Goal: Entertainment & Leisure: Consume media (video, audio)

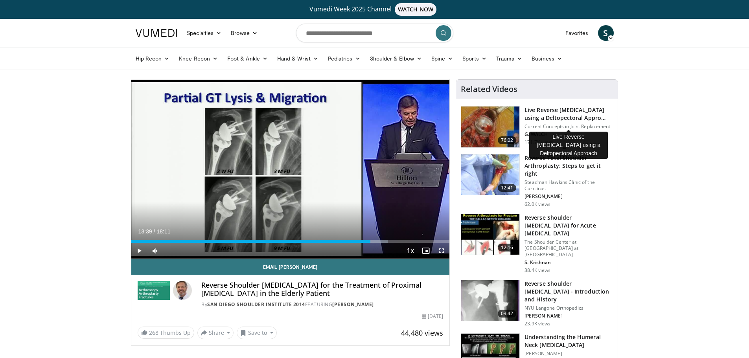
click at [574, 114] on h3 "Live Reverse [MEDICAL_DATA] using a Deltopectoral Appro…" at bounding box center [569, 114] width 88 height 16
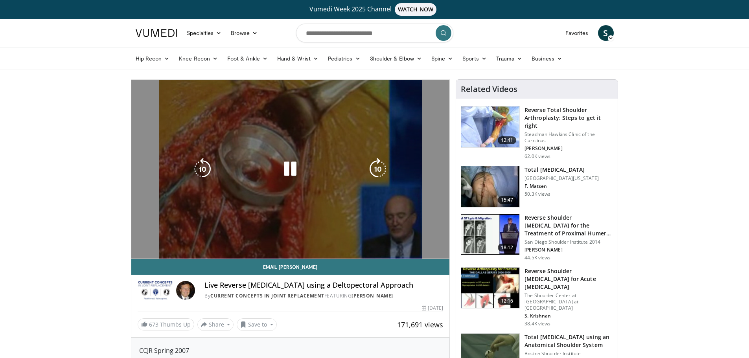
click at [140, 250] on video-js "**********" at bounding box center [290, 169] width 319 height 179
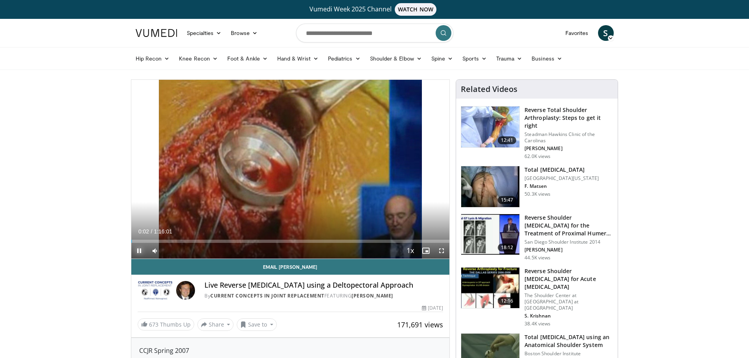
click at [139, 248] on span "Video Player" at bounding box center [139, 251] width 16 height 16
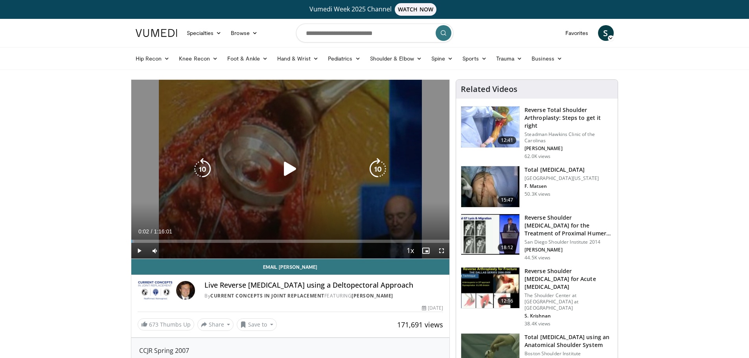
click at [300, 166] on icon "Video Player" at bounding box center [290, 169] width 22 height 22
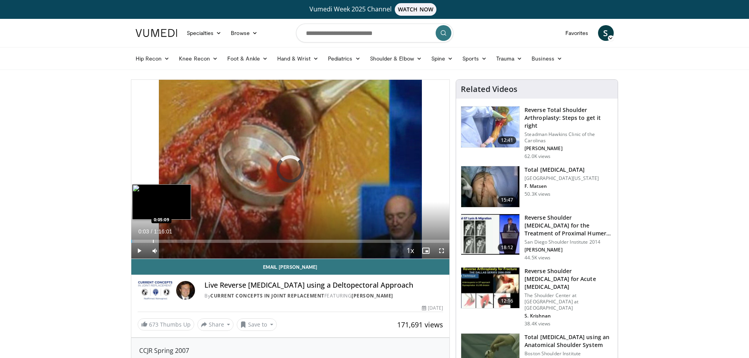
click at [153, 238] on div "Loaded : 0.87% 0:00:03 0:05:09" at bounding box center [290, 239] width 319 height 7
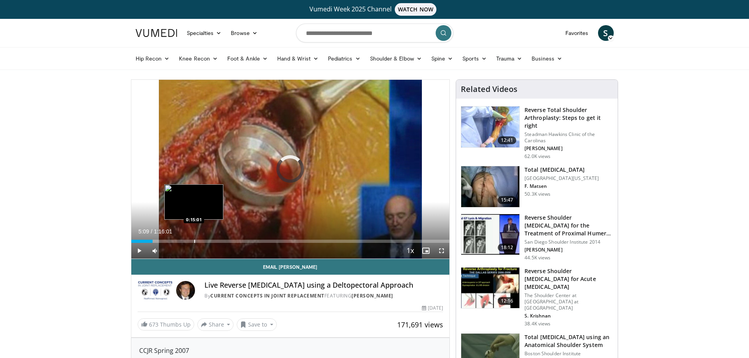
click at [194, 237] on div "Loaded : 0.00% 0:15:01 0:15:01" at bounding box center [290, 239] width 319 height 7
click at [210, 241] on div "Progress Bar" at bounding box center [210, 241] width 1 height 3
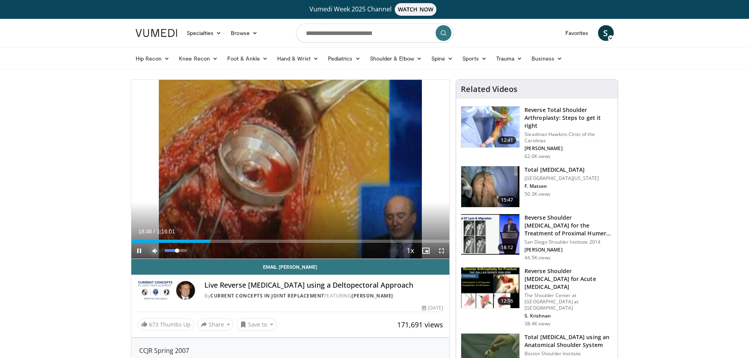
click at [154, 250] on span "Video Player" at bounding box center [155, 251] width 16 height 16
click at [233, 240] on div "Progress Bar" at bounding box center [233, 241] width 1 height 3
click at [264, 237] on div "Loaded : 32.04% 0:24:13 0:31:37" at bounding box center [290, 239] width 319 height 7
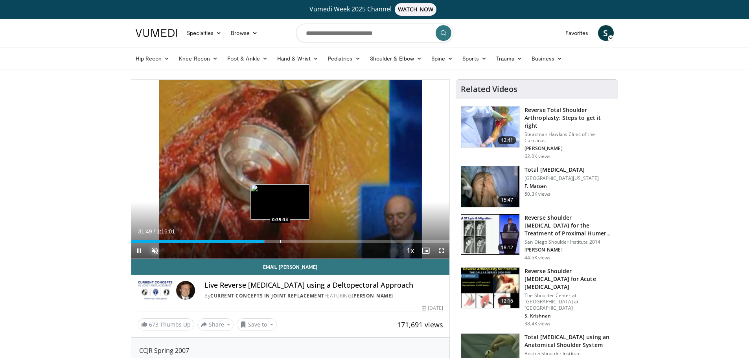
click at [280, 239] on div "Loaded : 41.91% 0:31:49 0:35:34" at bounding box center [290, 239] width 319 height 7
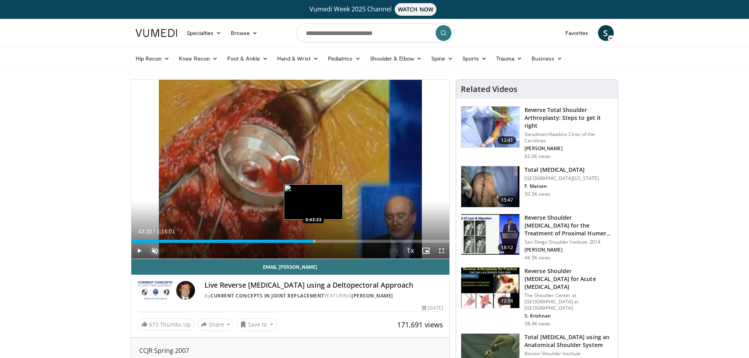
click at [313, 239] on div "Loaded : 46.96% 0:43:33 0:43:33" at bounding box center [290, 239] width 319 height 7
click at [311, 241] on div "Progress Bar" at bounding box center [311, 241] width 1 height 3
click at [306, 241] on div "Progress Bar" at bounding box center [306, 241] width 1 height 3
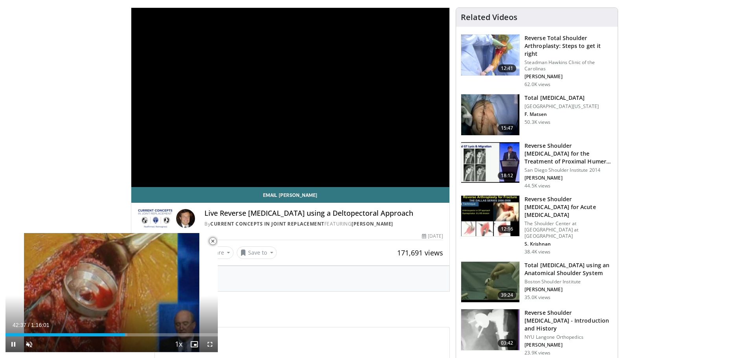
scroll to position [157, 0]
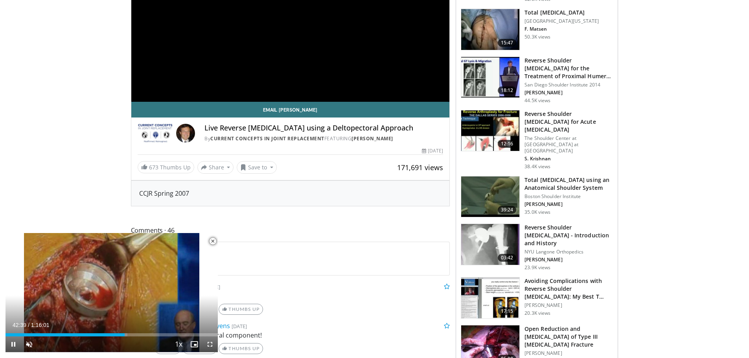
click at [214, 238] on span "Video Player" at bounding box center [213, 242] width 16 height 16
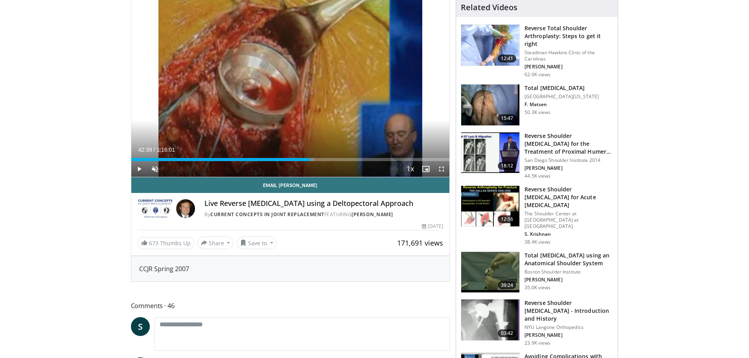
scroll to position [0, 0]
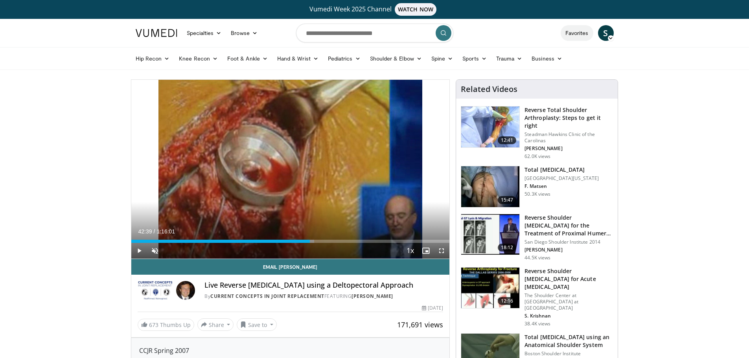
click at [588, 33] on link "Favorites" at bounding box center [577, 33] width 33 height 16
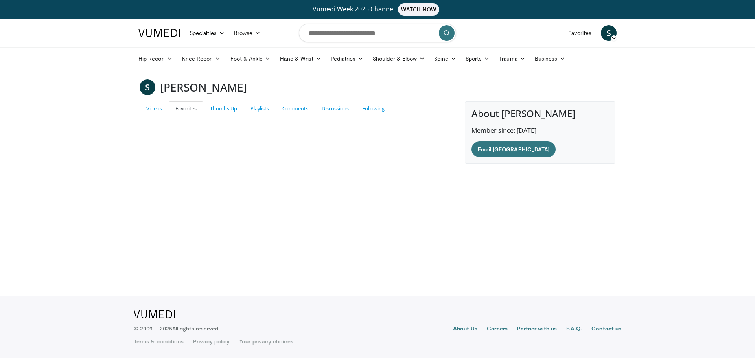
click at [606, 37] on span "S" at bounding box center [609, 33] width 16 height 16
click at [556, 108] on link "Logout" at bounding box center [569, 108] width 94 height 13
